Goal: Task Accomplishment & Management: Manage account settings

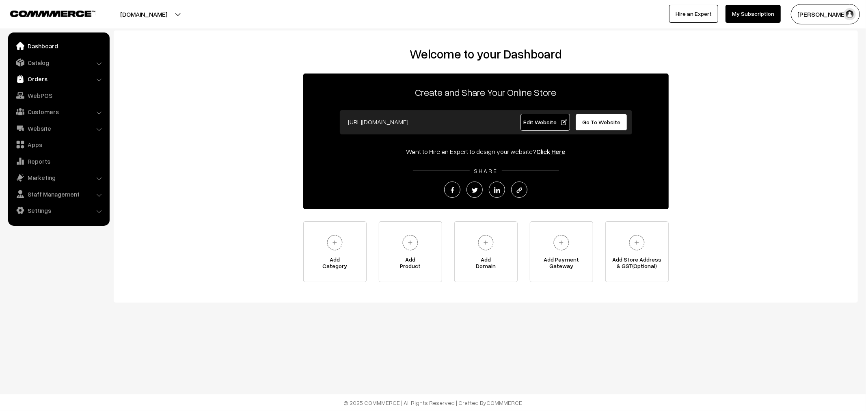
click at [37, 78] on link "Orders" at bounding box center [58, 78] width 97 height 15
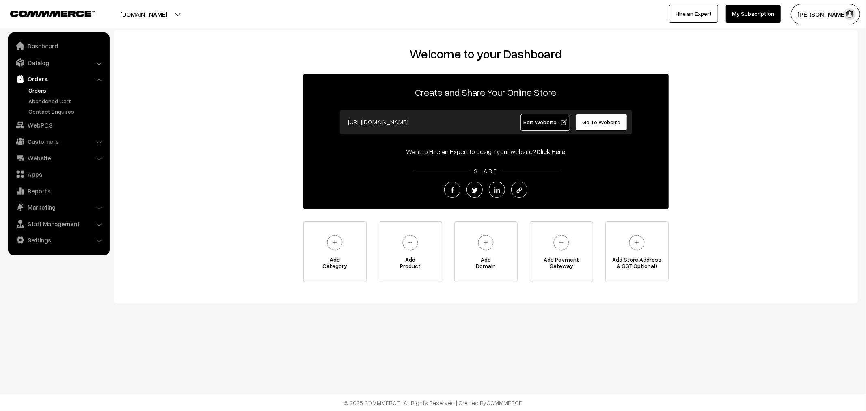
click at [39, 88] on link "Orders" at bounding box center [66, 90] width 80 height 9
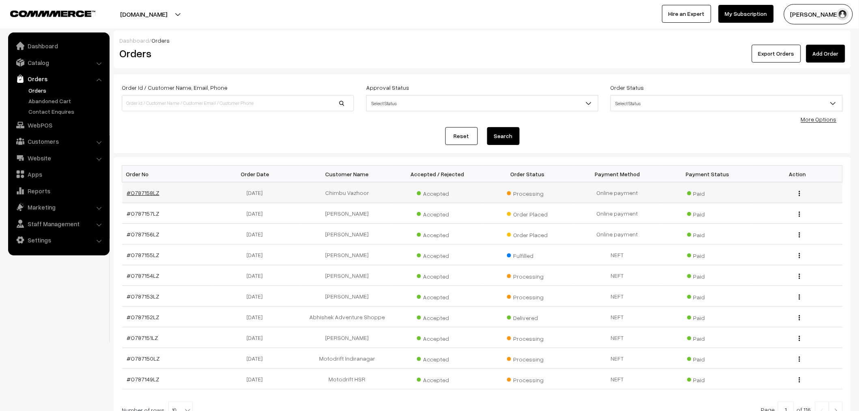
click at [145, 194] on link "#O787158LZ" at bounding box center [143, 192] width 32 height 7
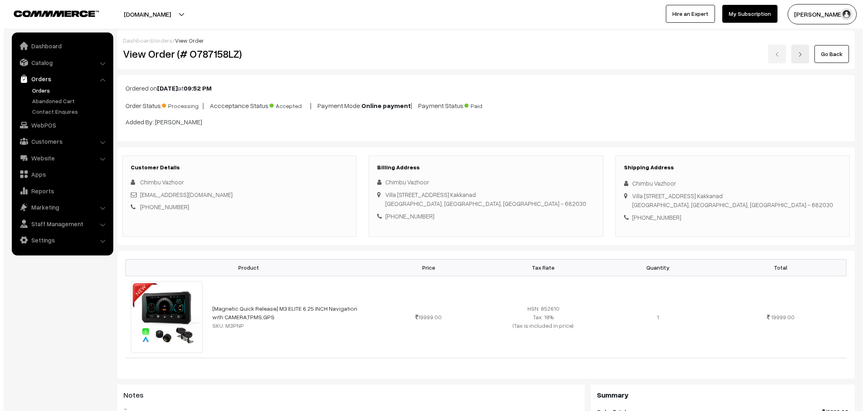
scroll to position [316, 0]
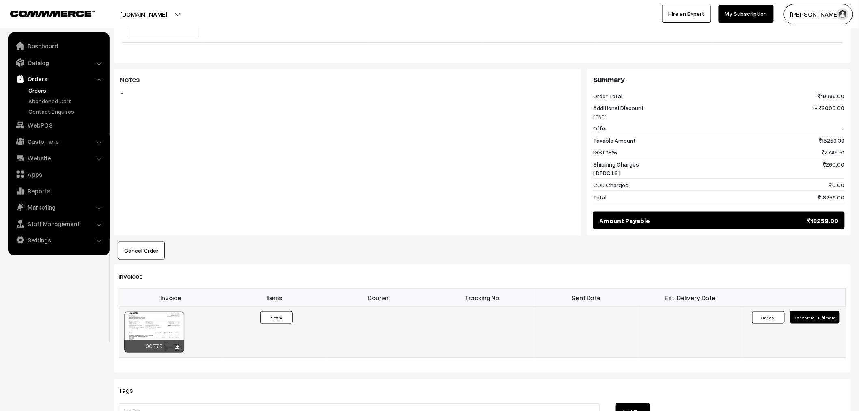
click at [817, 318] on button "Convert to Fulfilment" at bounding box center [815, 318] width 50 height 12
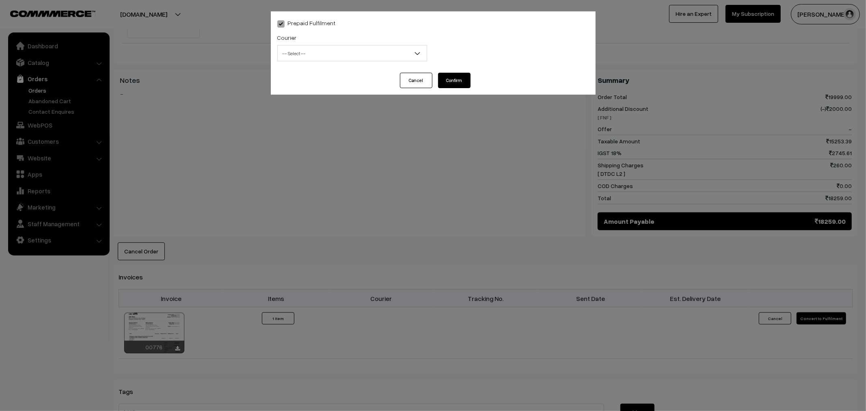
click at [299, 60] on span "-- Select --" at bounding box center [352, 53] width 149 height 14
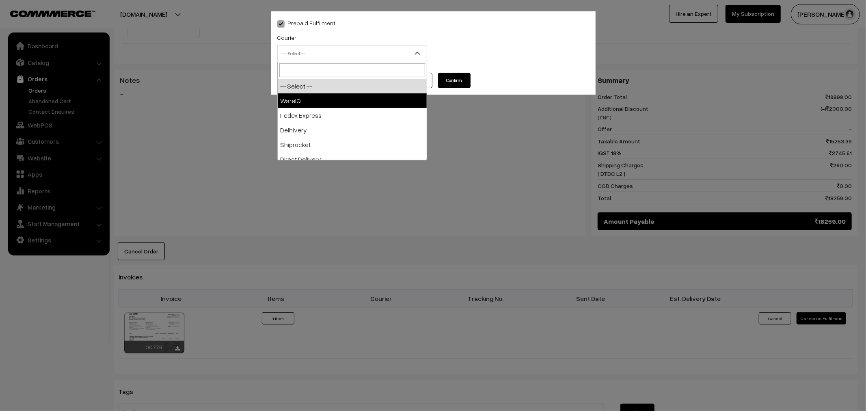
select select "1"
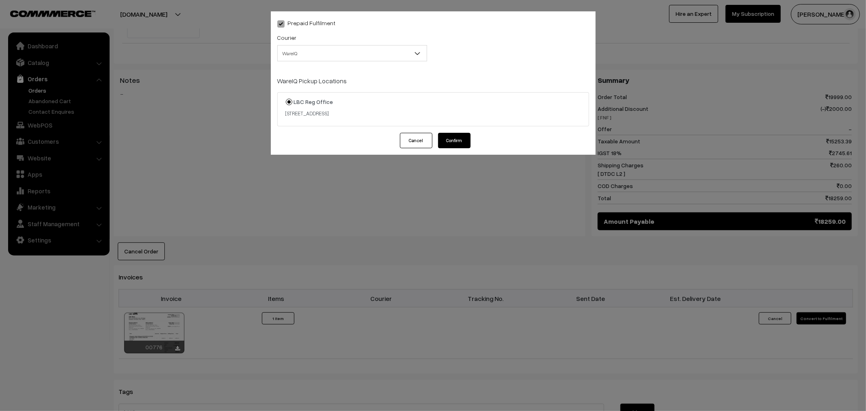
click at [455, 139] on button "Confirm" at bounding box center [454, 140] width 32 height 15
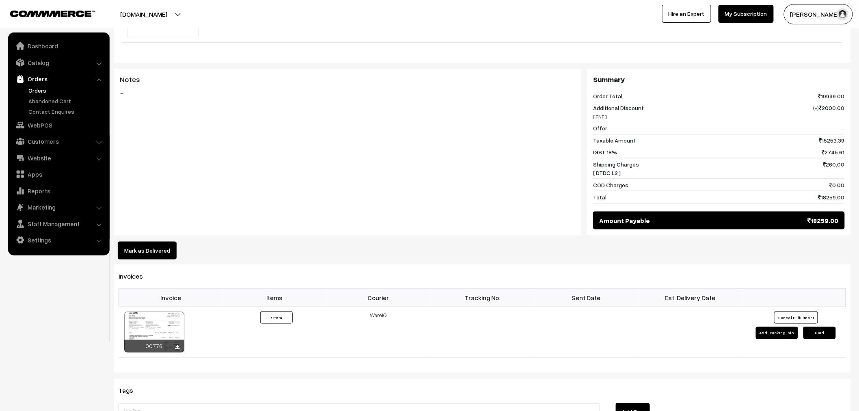
scroll to position [316, 0]
click at [37, 87] on link "Orders" at bounding box center [66, 90] width 80 height 9
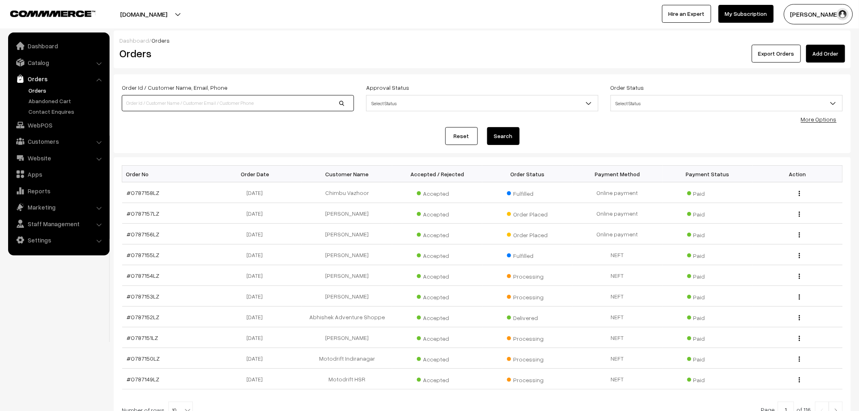
click at [308, 100] on input at bounding box center [238, 103] width 232 height 16
type input "mu"
click at [827, 50] on link "Add Order" at bounding box center [826, 54] width 39 height 18
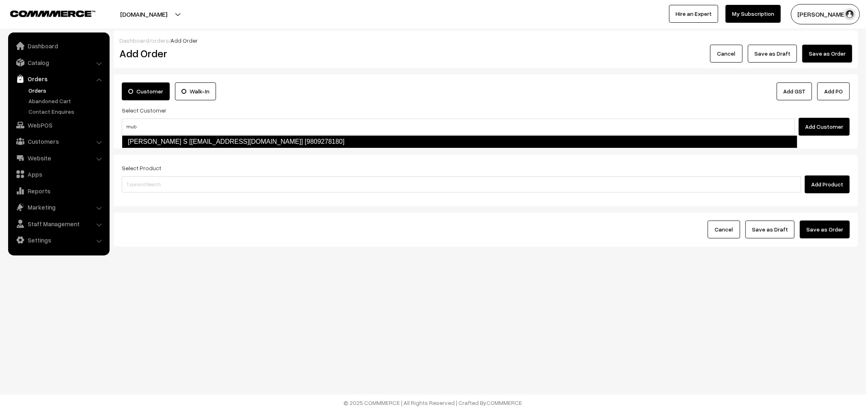
click at [200, 141] on link "Mubarak S [mubarakyes@gmail.com] [9809278180]" at bounding box center [460, 141] width 676 height 13
type input "mub"
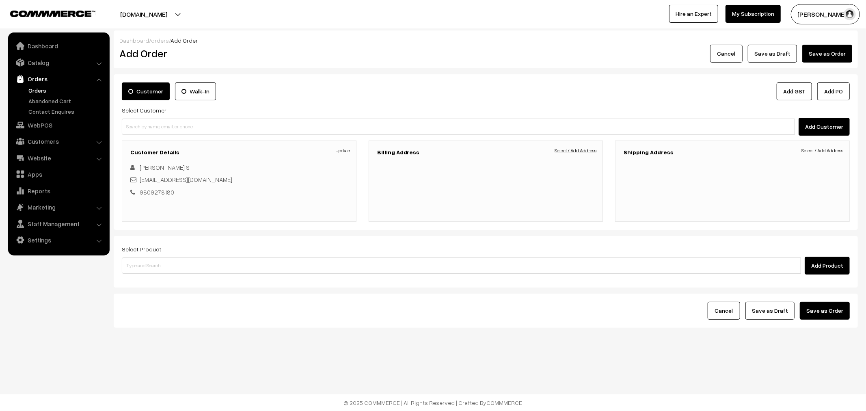
click at [565, 149] on link "Select / Add Address" at bounding box center [576, 150] width 42 height 7
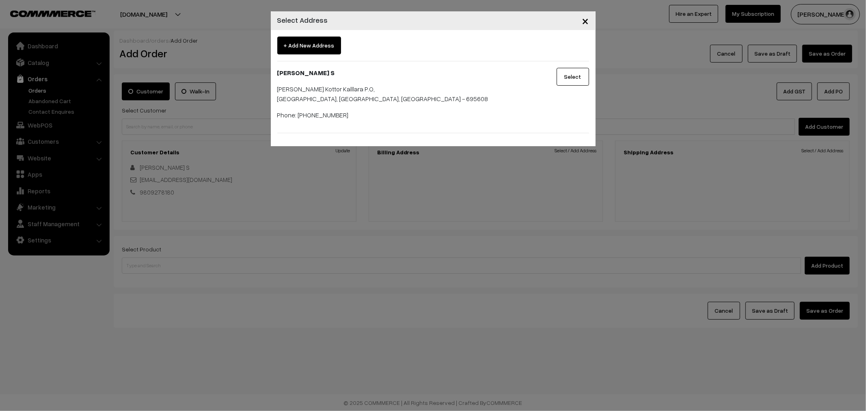
click at [581, 82] on button "Select" at bounding box center [573, 77] width 32 height 18
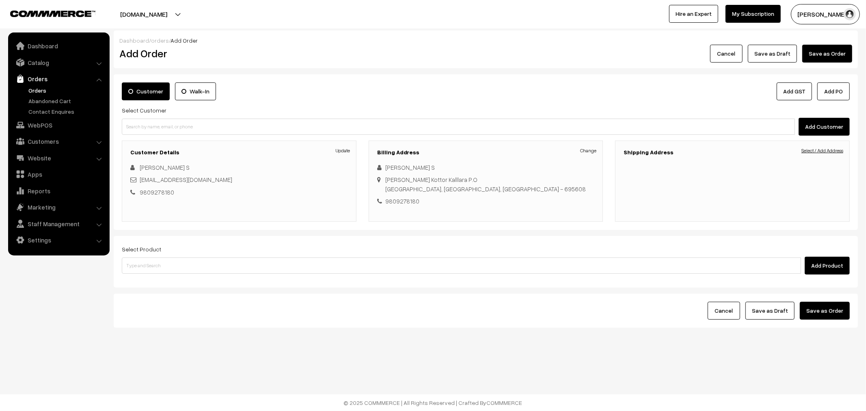
click at [829, 148] on link "Select / Add Address" at bounding box center [823, 150] width 42 height 7
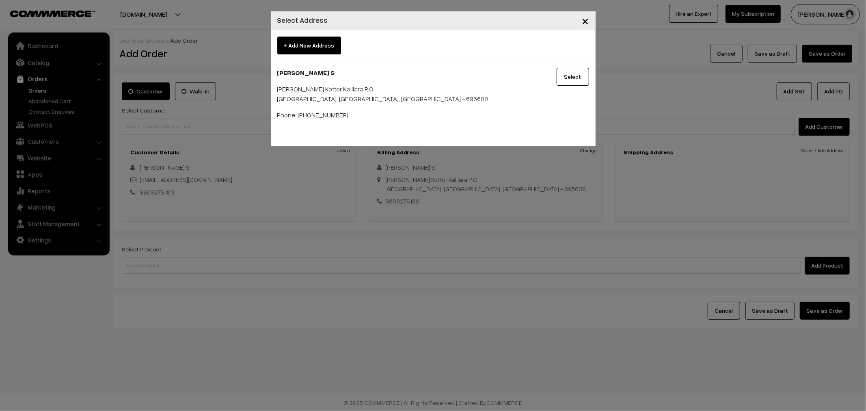
click at [566, 78] on button "Select" at bounding box center [573, 77] width 32 height 18
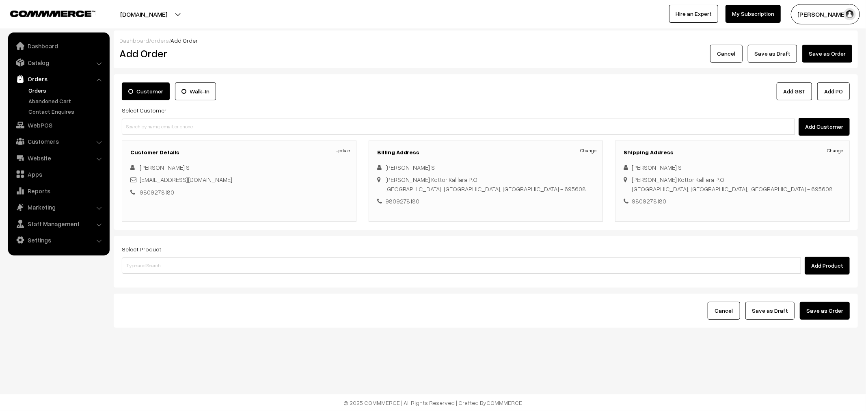
click at [277, 256] on div "Select Product Add Product" at bounding box center [486, 259] width 728 height 30
click at [277, 271] on input at bounding box center [461, 265] width 679 height 16
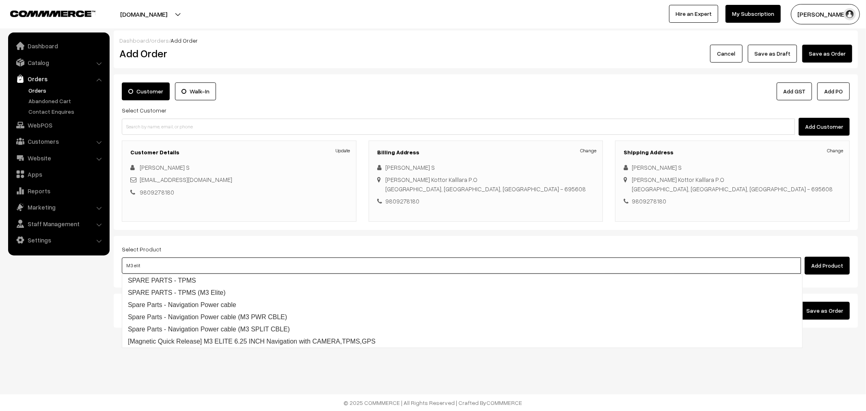
type input "M3 elite"
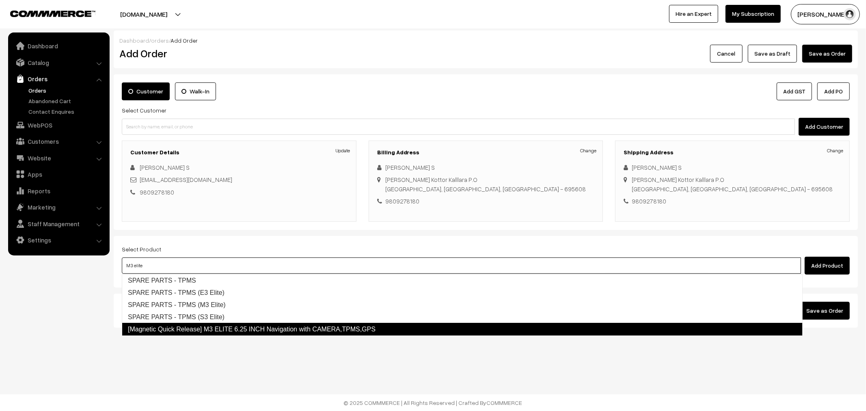
click at [284, 325] on link "[Magnetic Quick Release] M3 ELITE 6.25 INCH Navigation with CAMERA,TPMS,GPS" at bounding box center [462, 329] width 681 height 13
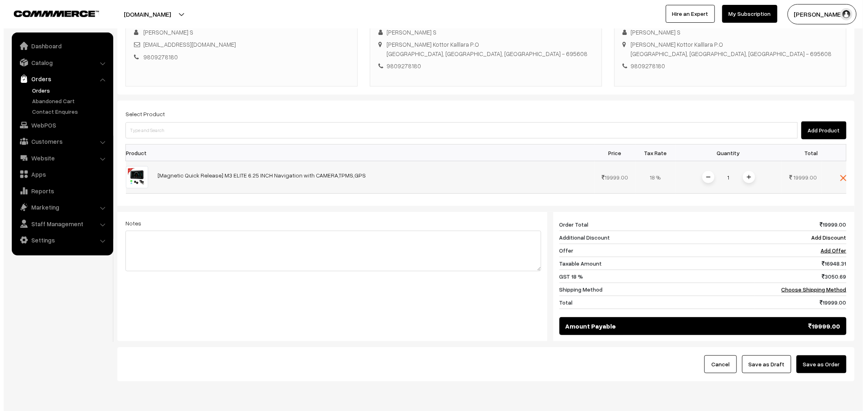
scroll to position [165, 0]
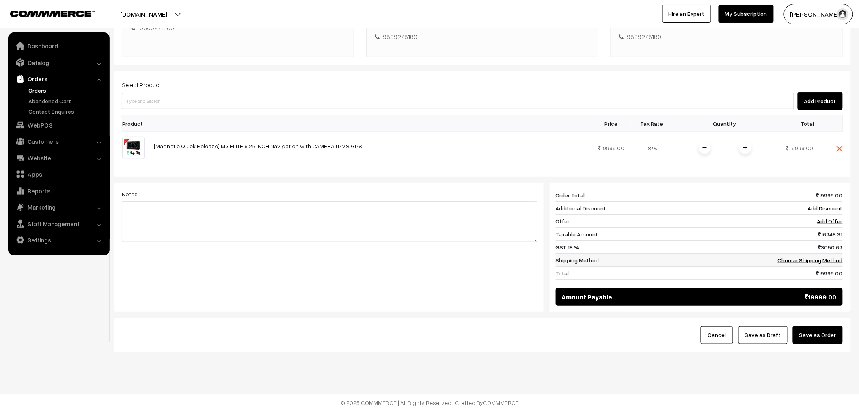
click at [826, 262] on link "Choose Shipping Method" at bounding box center [810, 260] width 65 height 7
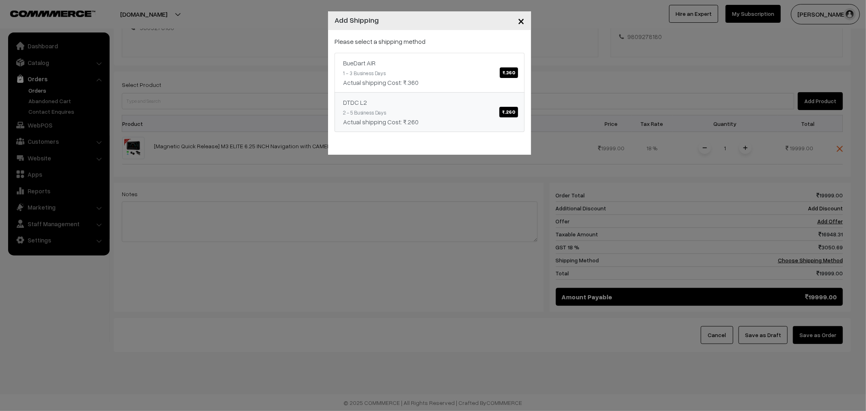
click at [502, 112] on span "₹.260" at bounding box center [509, 112] width 19 height 11
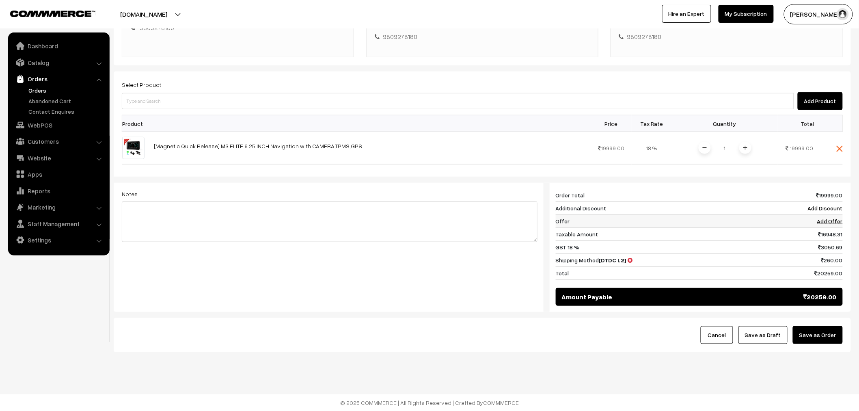
click at [831, 228] on td "16948.31" at bounding box center [797, 234] width 92 height 13
click at [829, 216] on td "Add Offer" at bounding box center [797, 221] width 92 height 13
click at [825, 209] on link "Add Discount" at bounding box center [825, 208] width 35 height 7
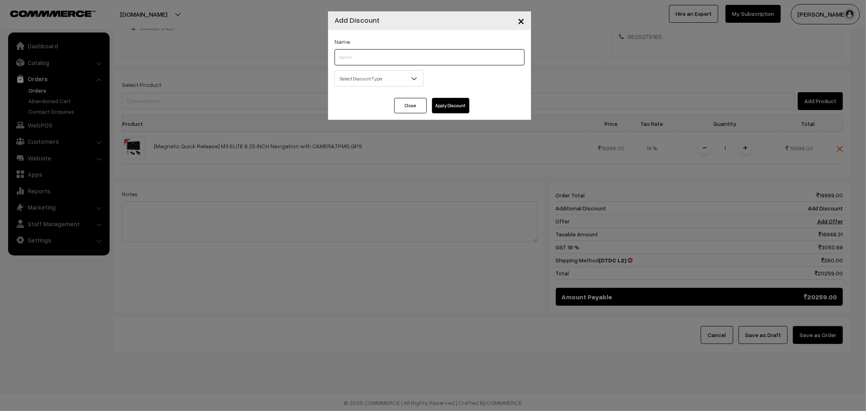
click at [370, 61] on input "text" at bounding box center [430, 57] width 190 height 16
type input "B2B"
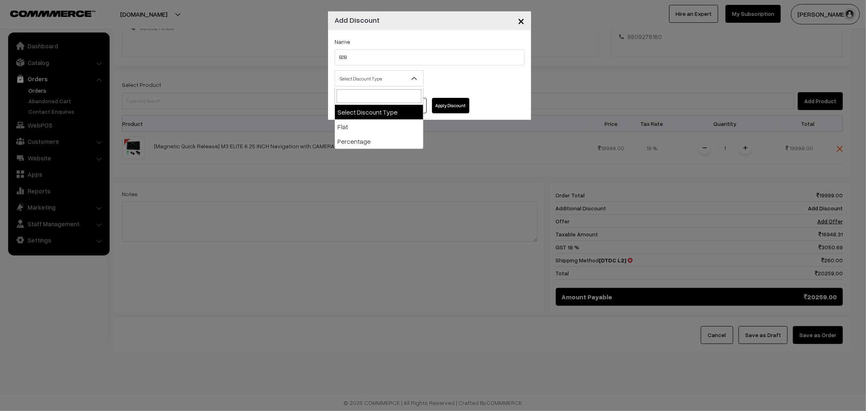
click at [353, 78] on span "Select Discount Type" at bounding box center [379, 78] width 88 height 14
select select "flat"
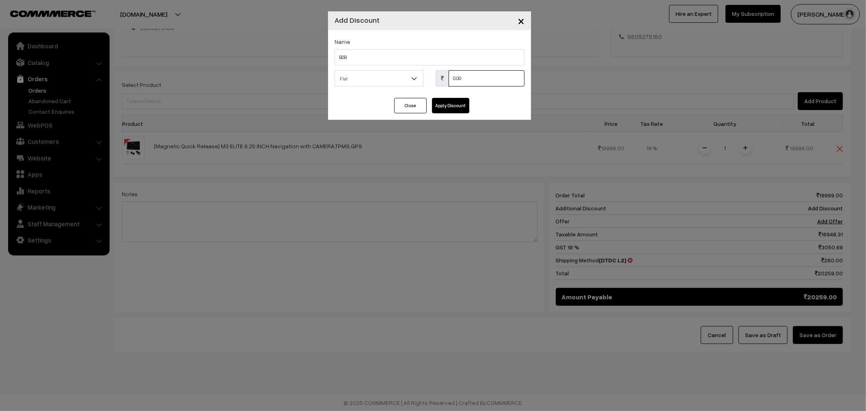
drag, startPoint x: 491, startPoint y: 80, endPoint x: 404, endPoint y: 82, distance: 87.4
click at [404, 82] on div "Select Discount Type Flat Percentage Flat 0.00 % 0.00" at bounding box center [430, 80] width 202 height 21
type input "3759"
click at [448, 112] on button "Apply Discount" at bounding box center [450, 105] width 37 height 15
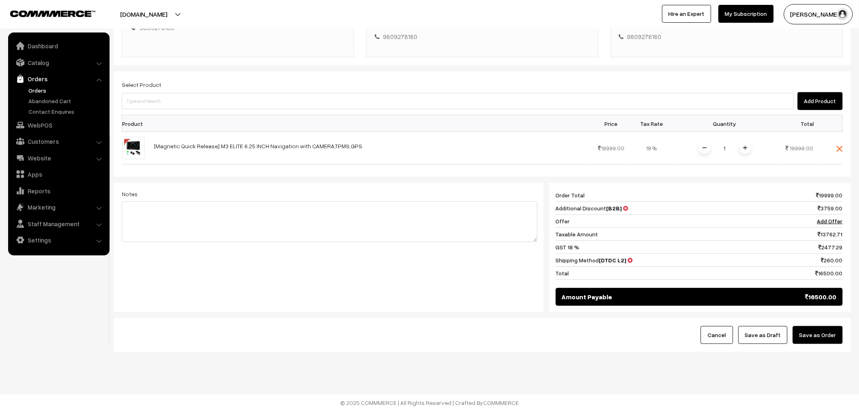
click at [827, 344] on button "Save as Order" at bounding box center [818, 335] width 50 height 18
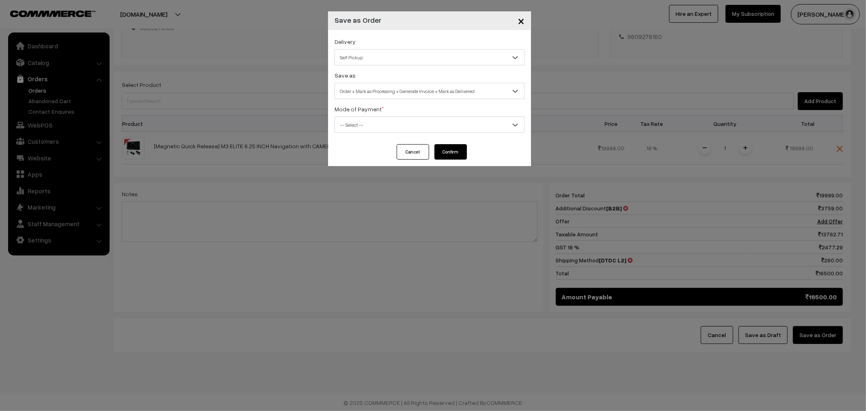
click at [337, 61] on span "Self Pickup" at bounding box center [429, 57] width 189 height 14
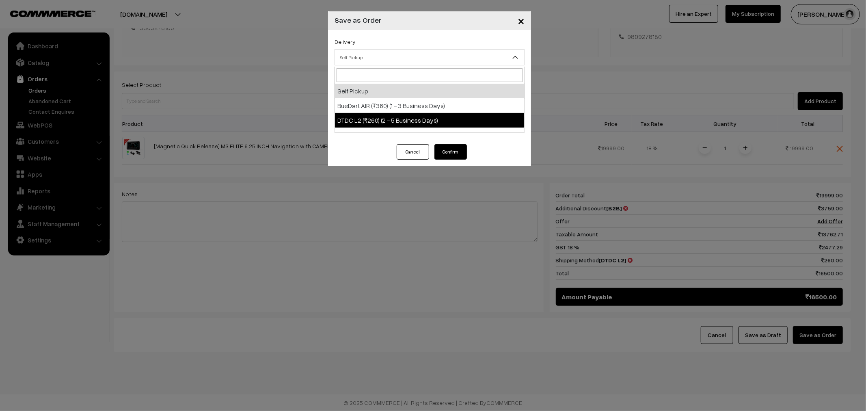
select select "DL1"
select select "3"
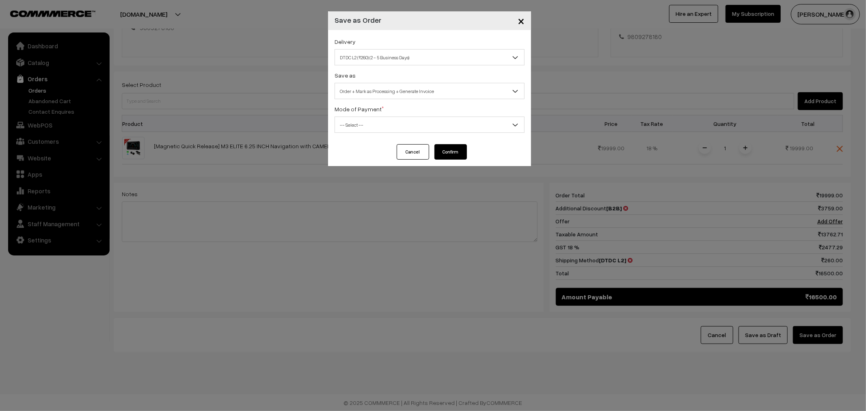
click at [353, 99] on div "Delivery Self Pickup BueDart AIR (₹360) (1 - 3 Business Days) DTDC L2 (₹260) (2…" at bounding box center [429, 87] width 203 height 114
click at [367, 131] on span "-- Select --" at bounding box center [429, 125] width 189 height 14
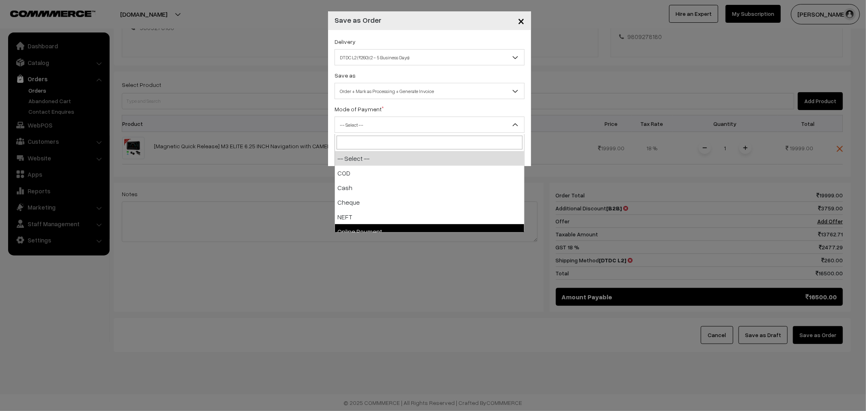
select select "5"
checkbox input "true"
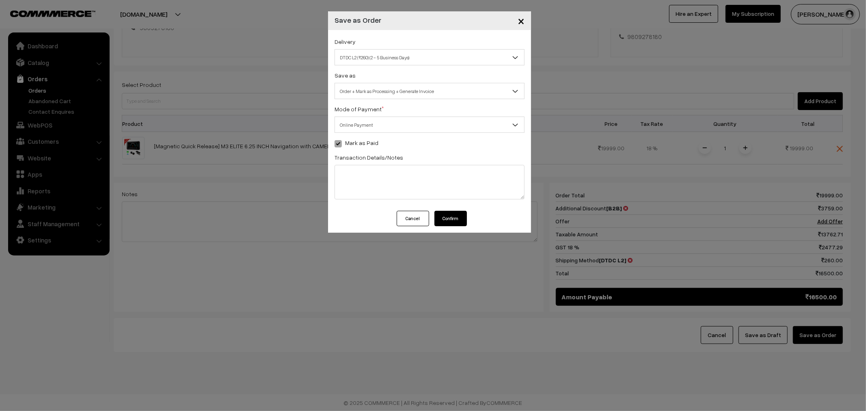
click at [455, 224] on button "Confirm" at bounding box center [451, 218] width 32 height 15
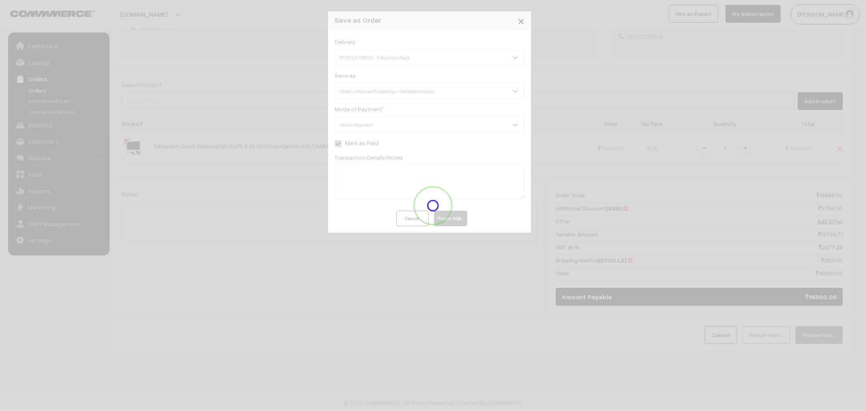
scroll to position [152, 0]
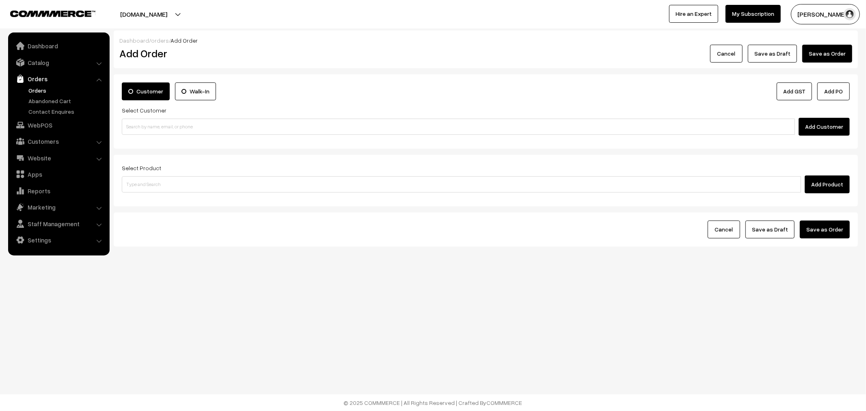
click at [34, 86] on link "Orders" at bounding box center [66, 90] width 80 height 9
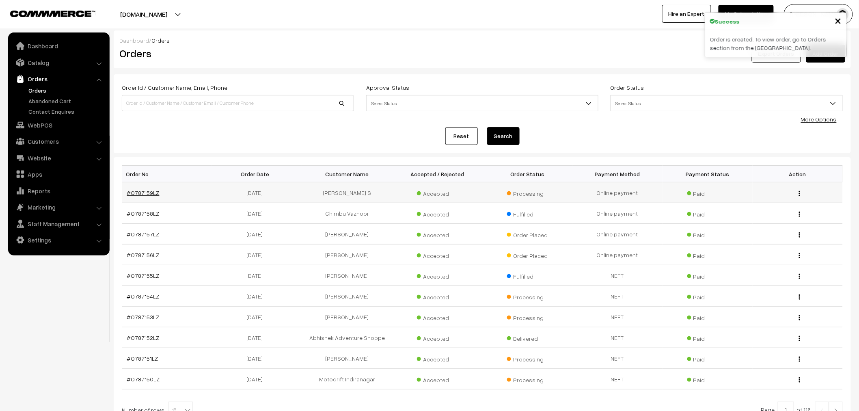
click at [140, 194] on link "#O787159LZ" at bounding box center [143, 192] width 32 height 7
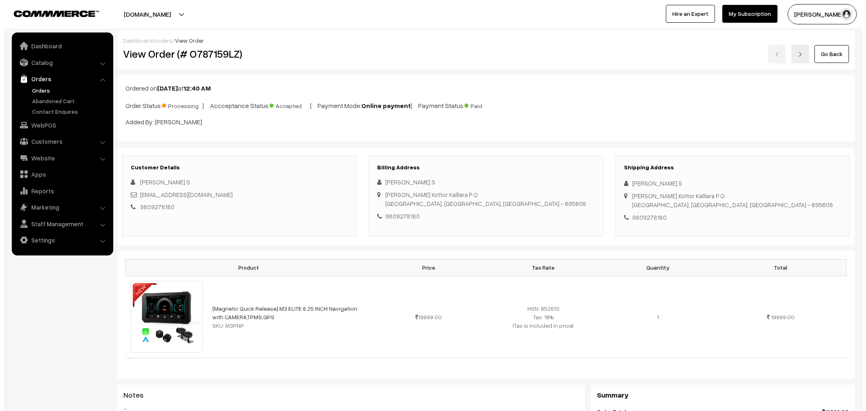
scroll to position [316, 0]
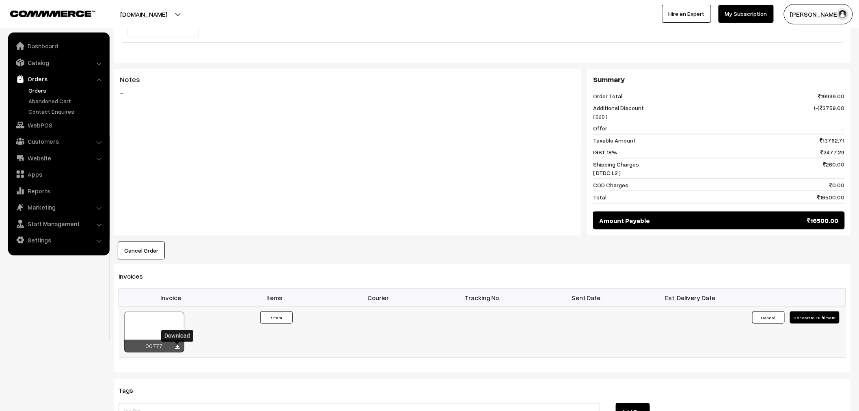
click at [177, 348] on icon at bounding box center [177, 347] width 5 height 5
click at [827, 313] on button "Convert to Fulfilment" at bounding box center [815, 318] width 50 height 12
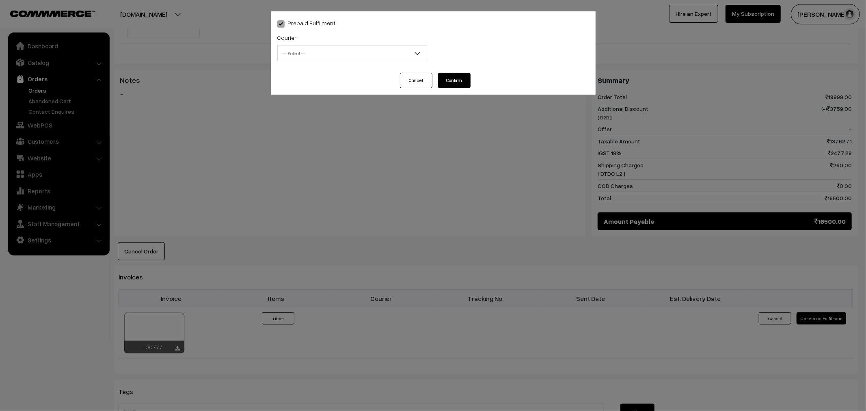
drag, startPoint x: 257, startPoint y: 55, endPoint x: 312, endPoint y: 57, distance: 54.1
click at [259, 55] on div "Prepaid Fulfilment Courier -- Select -- WareIQ Fedex Express Delhivery Shiprock…" at bounding box center [433, 205] width 866 height 411
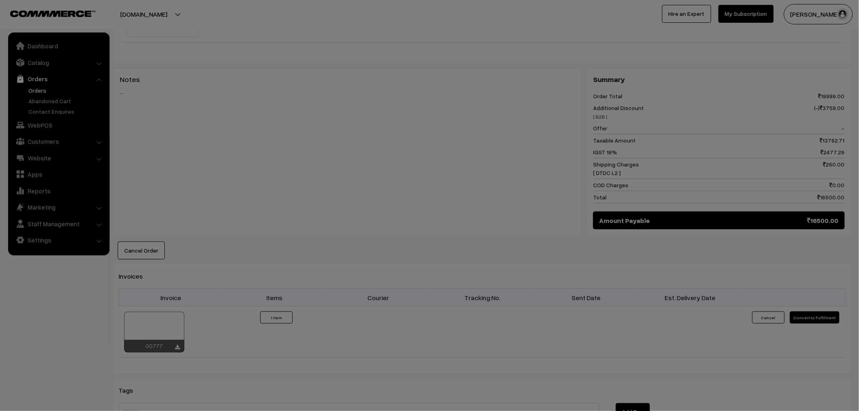
click at [312, 57] on body "Thank you for showing interest. Our team will call you shortly. Close lbcmoto.c…" at bounding box center [429, 131] width 859 height 895
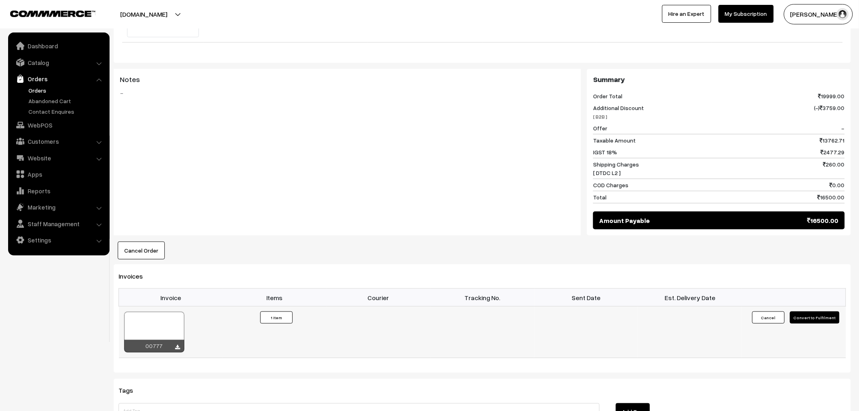
click at [826, 319] on button "Convert to Fulfilment" at bounding box center [815, 318] width 50 height 12
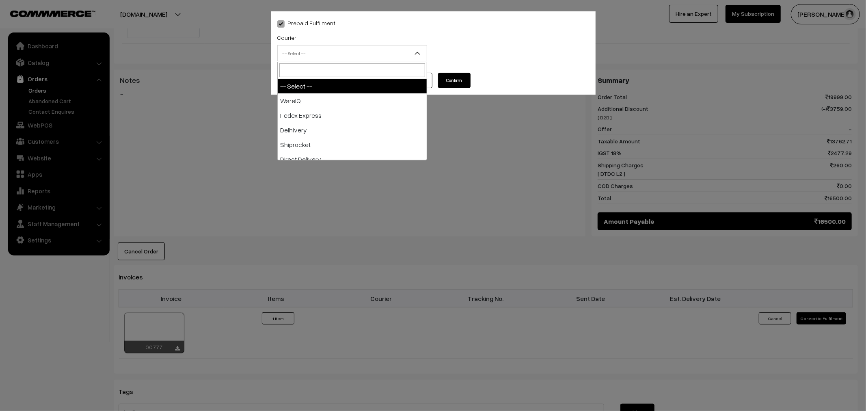
click at [347, 52] on span "-- Select --" at bounding box center [352, 53] width 149 height 14
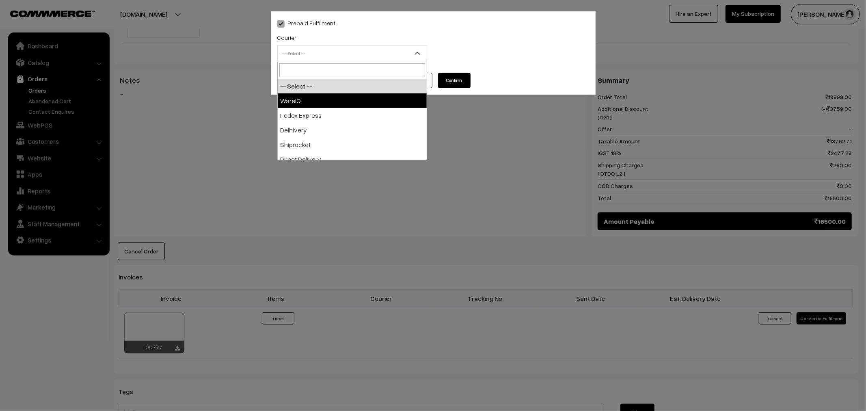
select select "1"
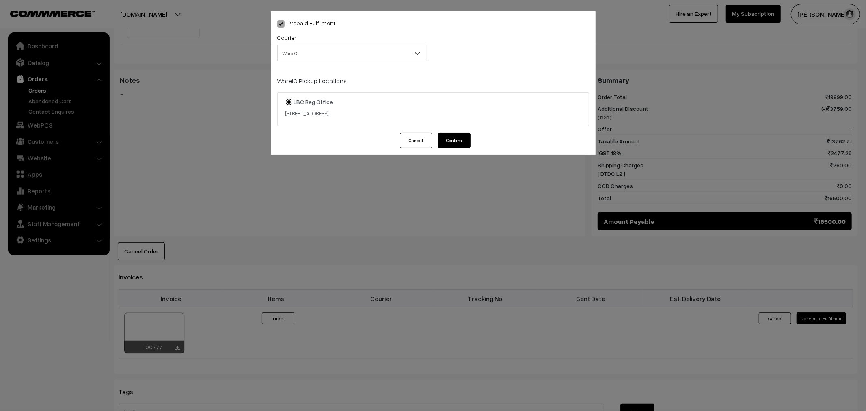
click at [463, 144] on button "Confirm" at bounding box center [454, 140] width 32 height 15
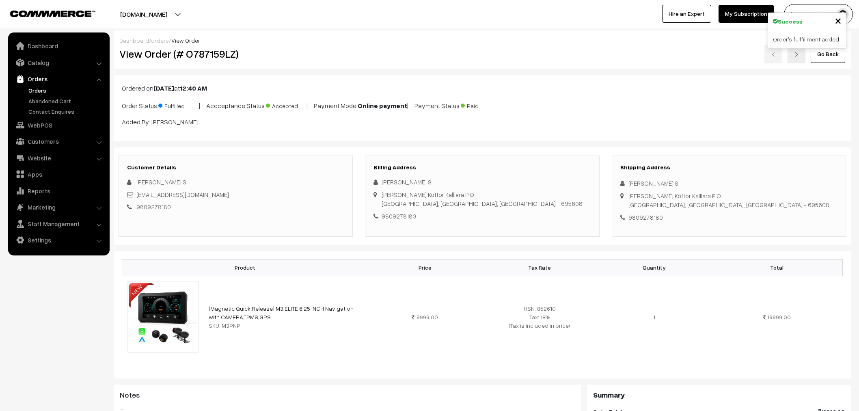
scroll to position [316, 0]
